Goal: Transaction & Acquisition: Purchase product/service

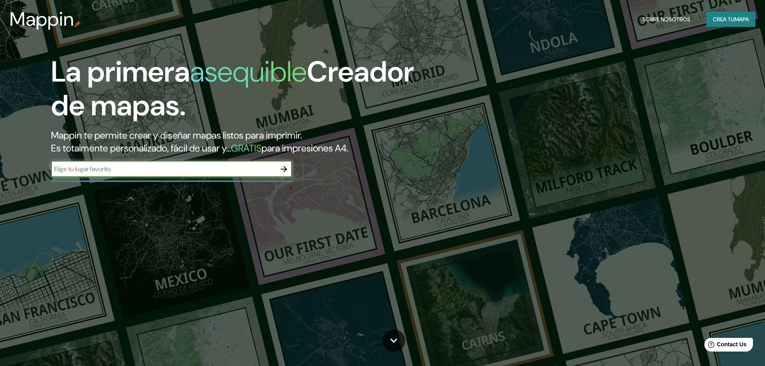
click at [193, 170] on input "text" at bounding box center [163, 168] width 225 height 9
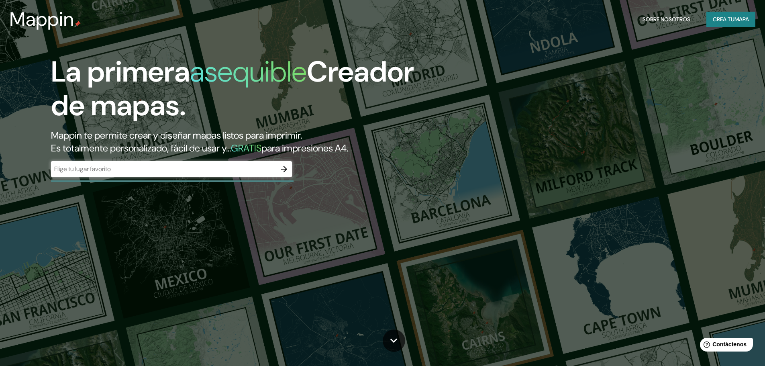
click at [261, 148] on font "GRATIS" at bounding box center [246, 148] width 31 height 12
click at [257, 164] on div "​" at bounding box center [171, 169] width 241 height 16
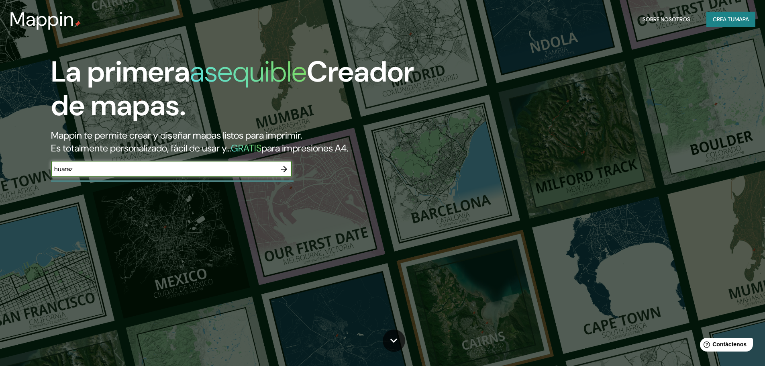
type input "huaraz"
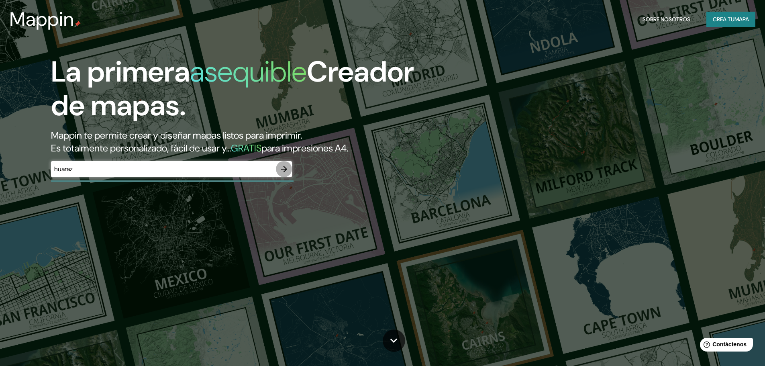
click at [286, 168] on icon "button" at bounding box center [284, 169] width 6 height 6
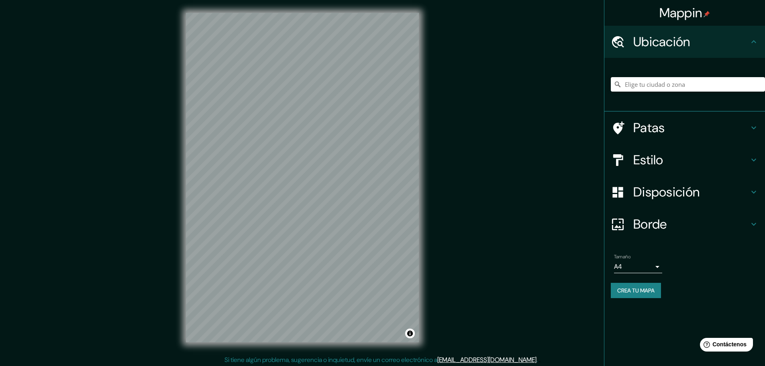
click at [660, 130] on font "Patas" at bounding box center [649, 127] width 32 height 17
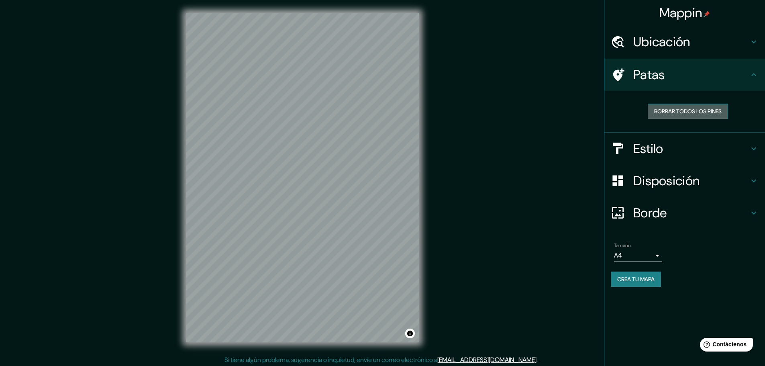
click at [666, 114] on font "Borrar todos los pines" at bounding box center [687, 111] width 67 height 7
click at [663, 152] on font "Estilo" at bounding box center [648, 148] width 30 height 17
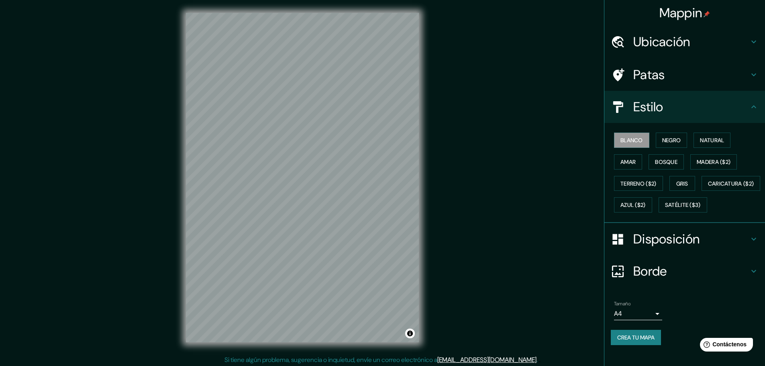
scroll to position [10, 0]
drag, startPoint x: 478, startPoint y: 281, endPoint x: 474, endPoint y: 280, distance: 4.1
